Goal: Transaction & Acquisition: Purchase product/service

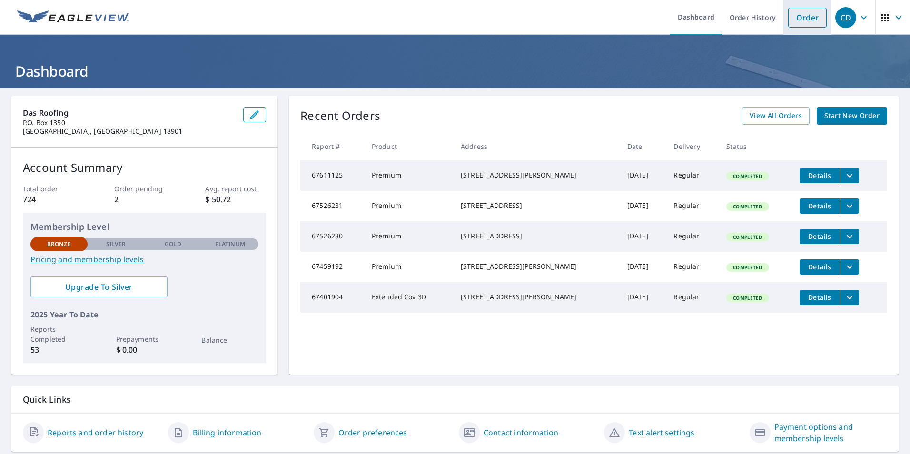
click at [797, 13] on link "Order" at bounding box center [807, 18] width 39 height 20
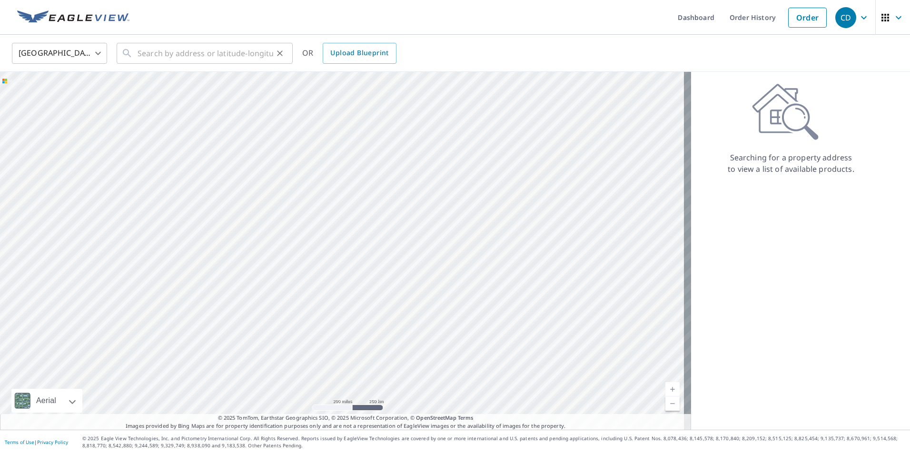
click at [128, 50] on icon at bounding box center [127, 53] width 8 height 8
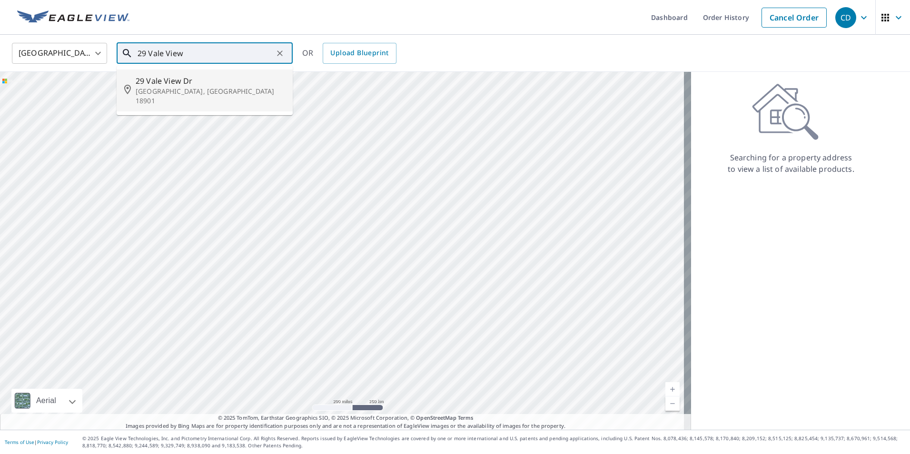
click at [169, 92] on p "[GEOGRAPHIC_DATA], [GEOGRAPHIC_DATA] 18901" at bounding box center [210, 96] width 149 height 19
type input "[STREET_ADDRESS]"
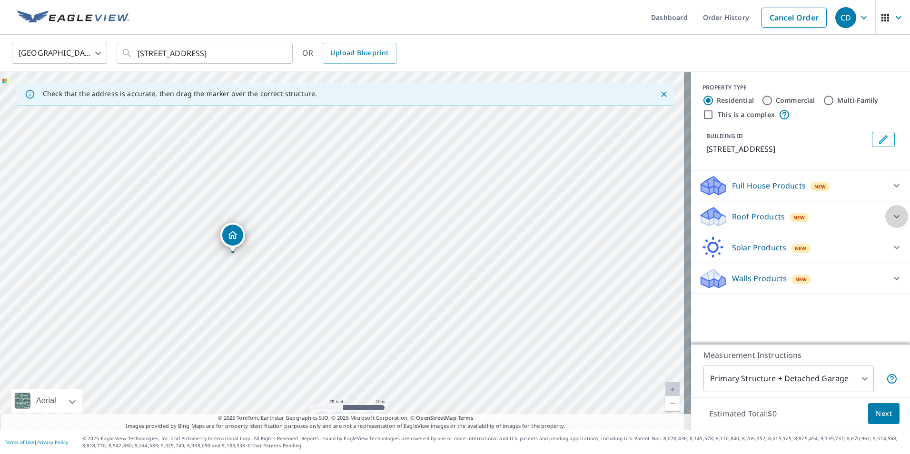
click at [891, 215] on icon at bounding box center [896, 216] width 11 height 11
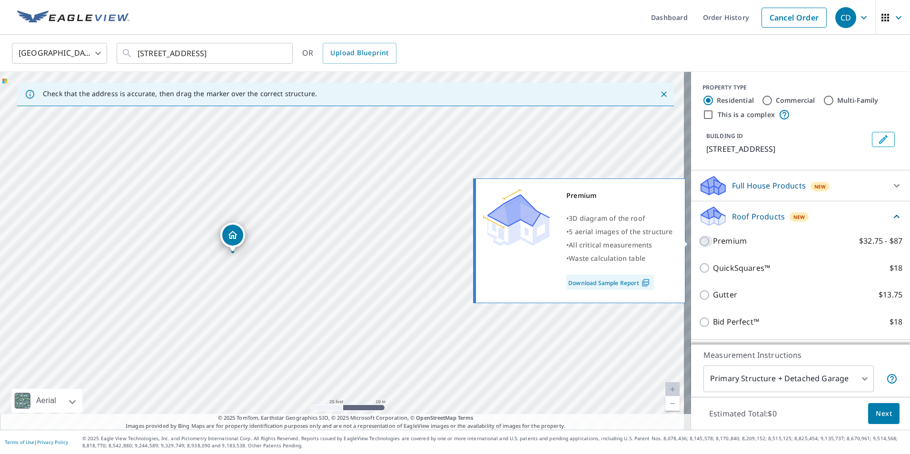
click at [699, 241] on input "Premium $32.75 - $87" at bounding box center [706, 241] width 14 height 11
checkbox input "true"
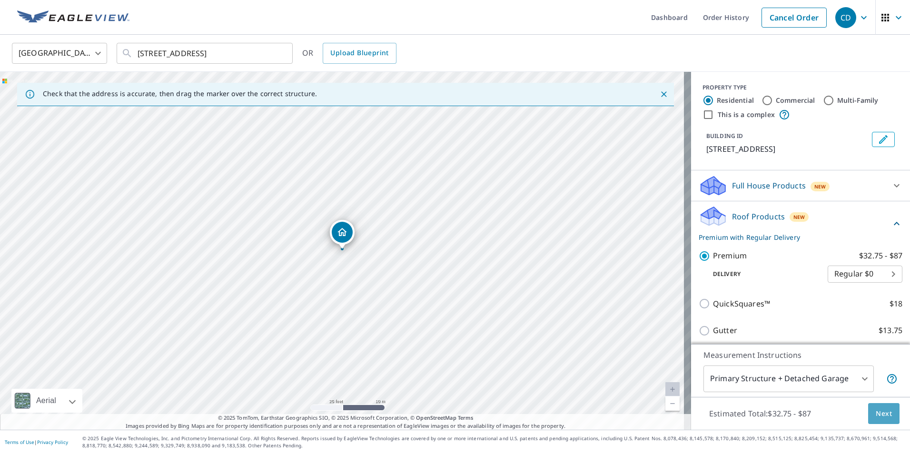
click at [876, 412] on span "Next" at bounding box center [884, 414] width 16 height 12
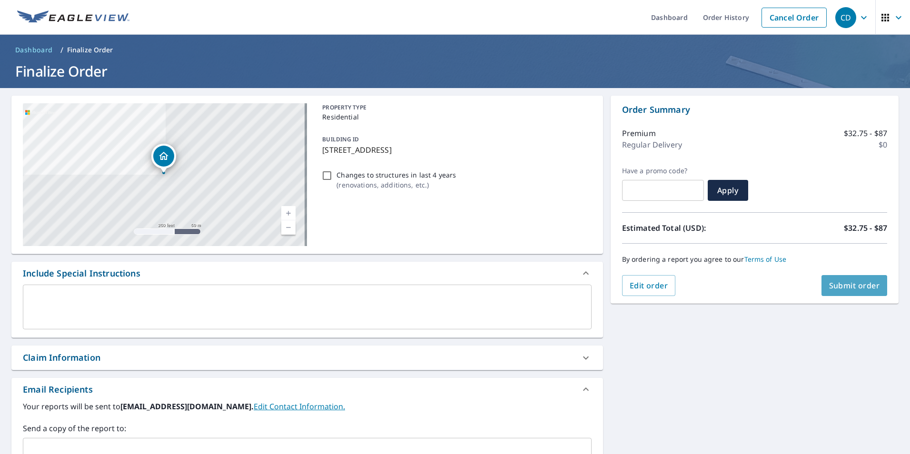
click at [856, 285] on span "Submit order" at bounding box center [854, 285] width 51 height 10
